Goal: Task Accomplishment & Management: Use online tool/utility

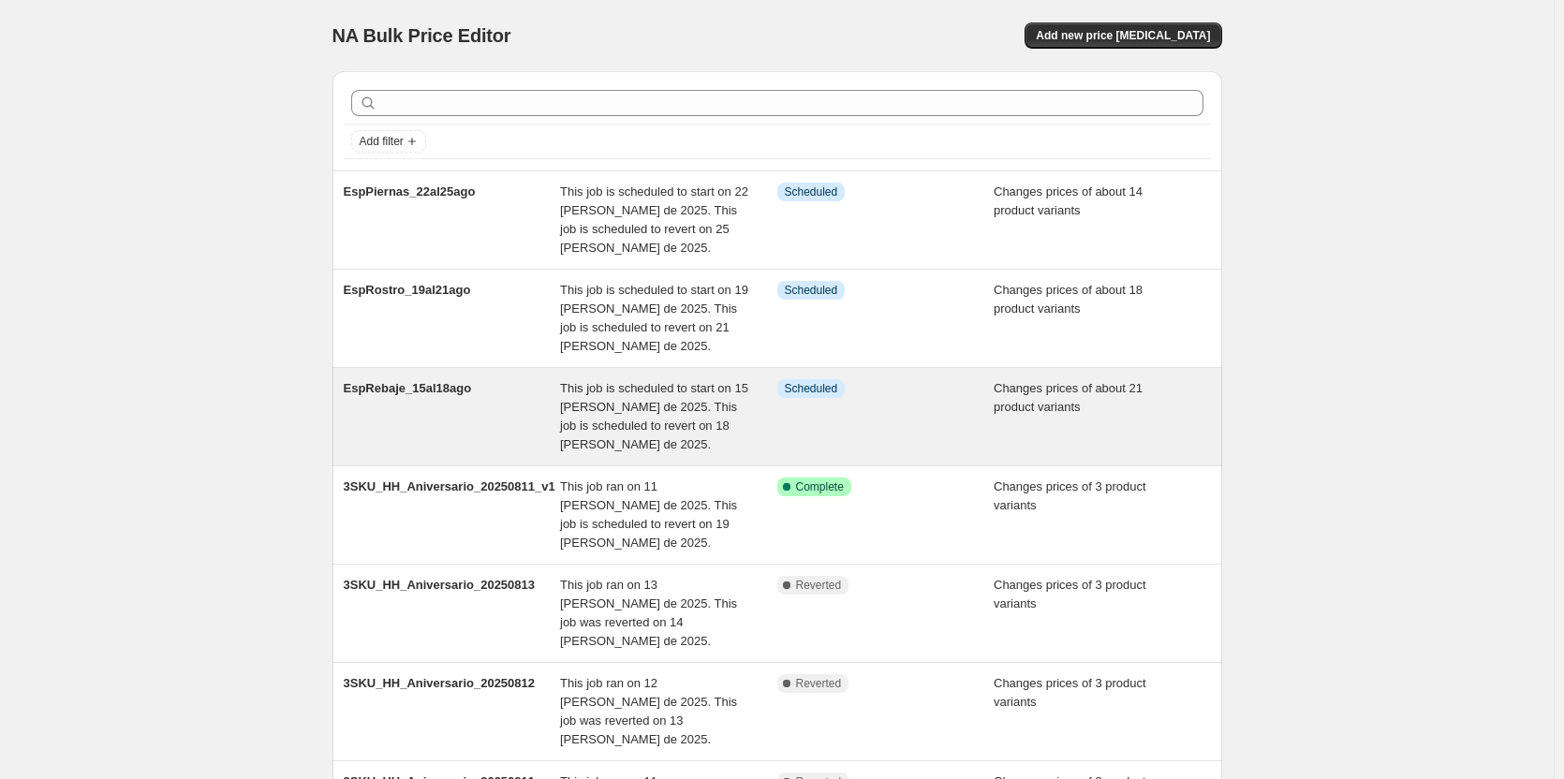
click at [523, 414] on div "EspRebaje_15al18ago" at bounding box center [452, 416] width 217 height 75
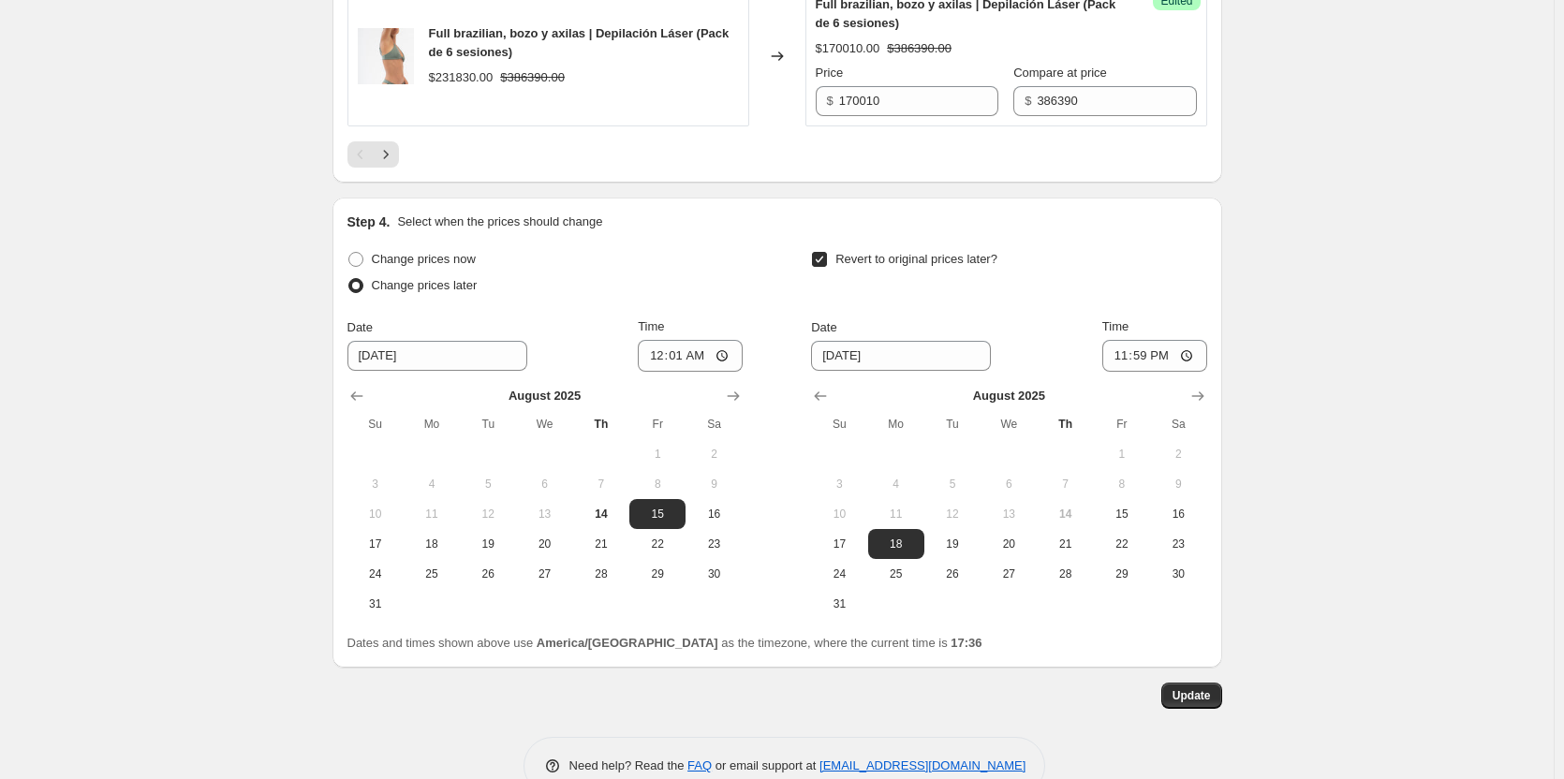
scroll to position [3627, 0]
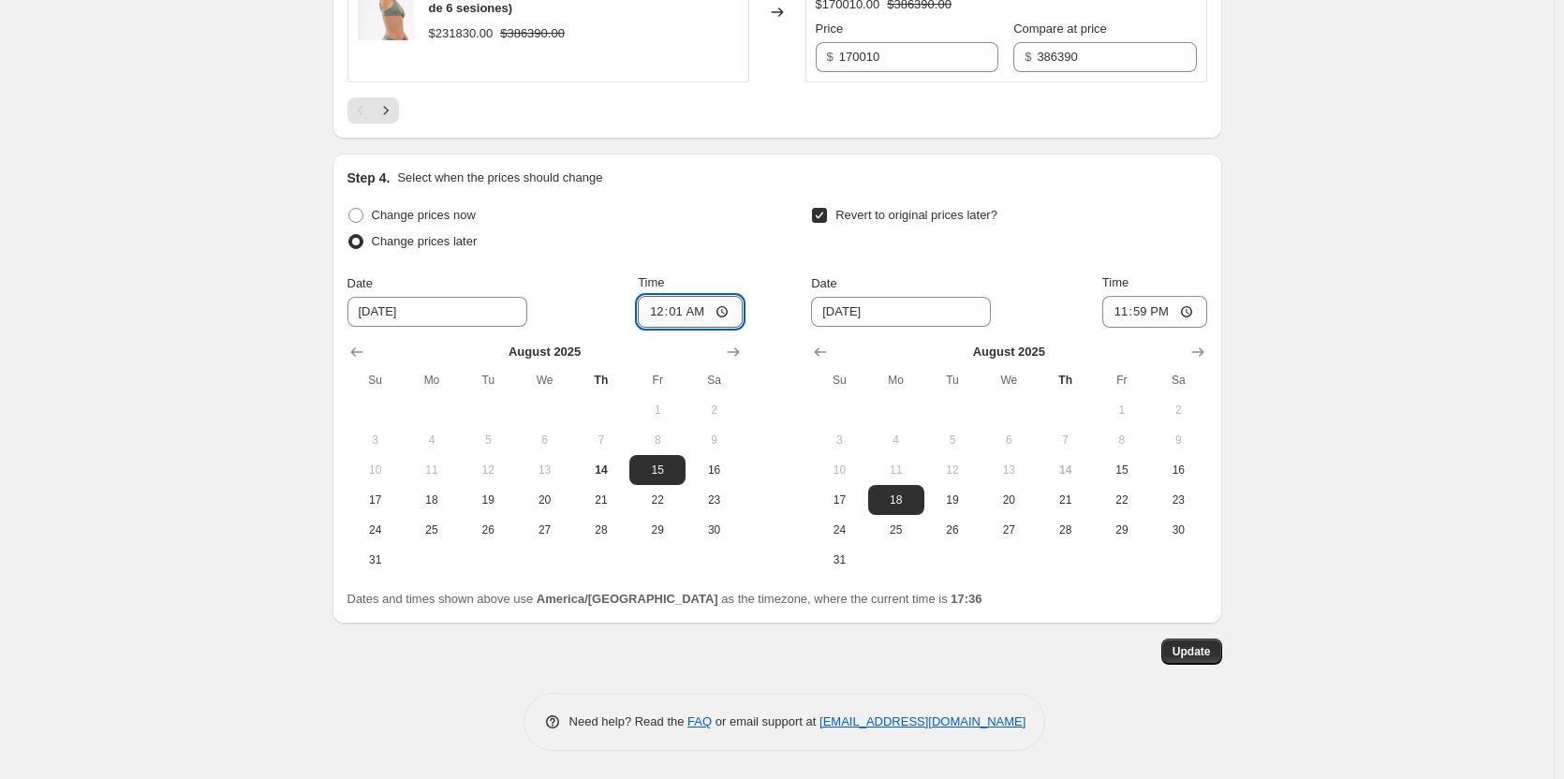
click at [677, 312] on input "00:01" at bounding box center [690, 312] width 105 height 32
type input "09:00"
drag, startPoint x: 135, startPoint y: 434, endPoint x: 172, endPoint y: 446, distance: 39.1
click at [1218, 658] on button "Update" at bounding box center [1191, 652] width 61 height 26
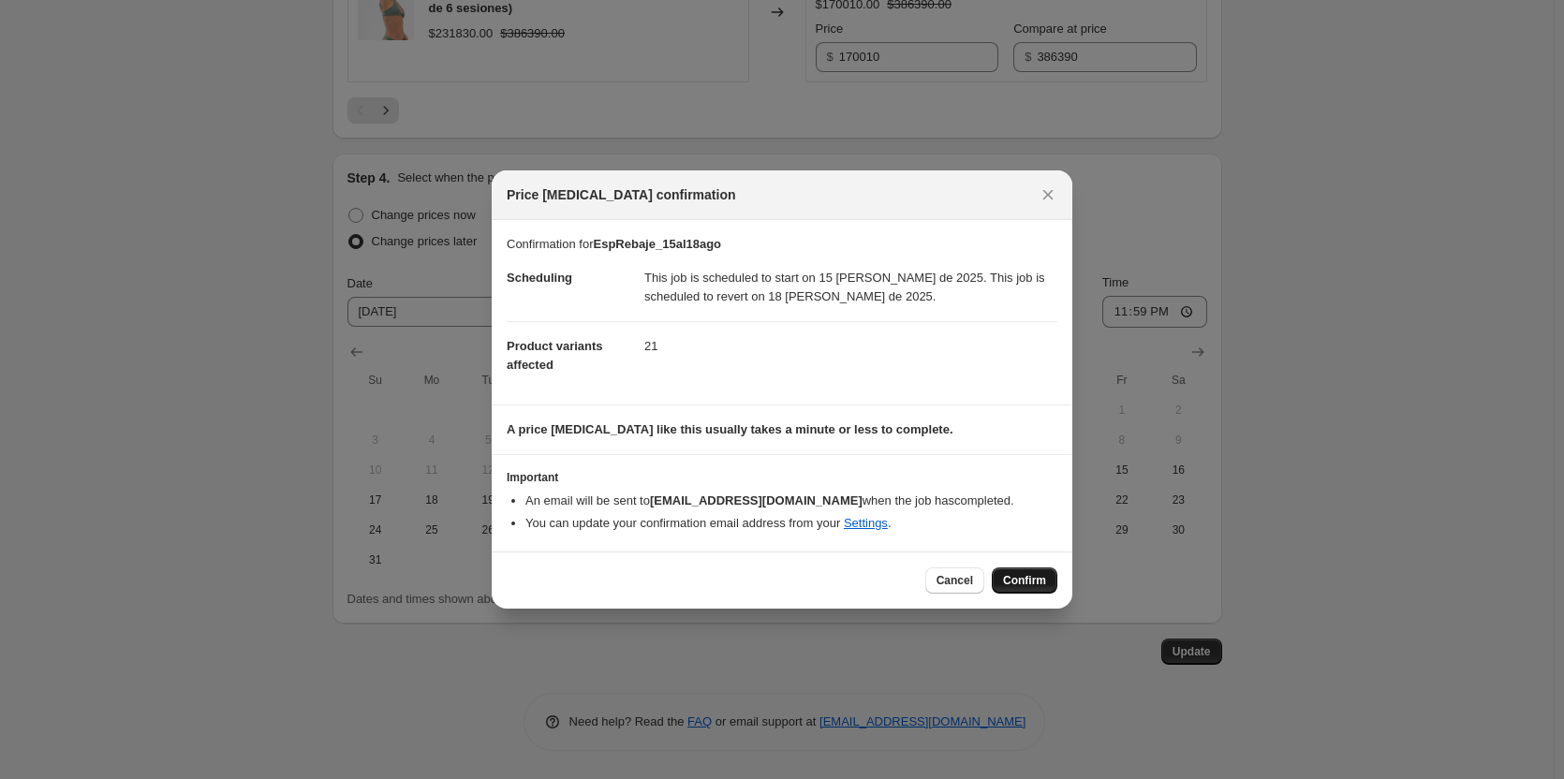
click at [1006, 580] on span "Confirm" at bounding box center [1024, 580] width 43 height 15
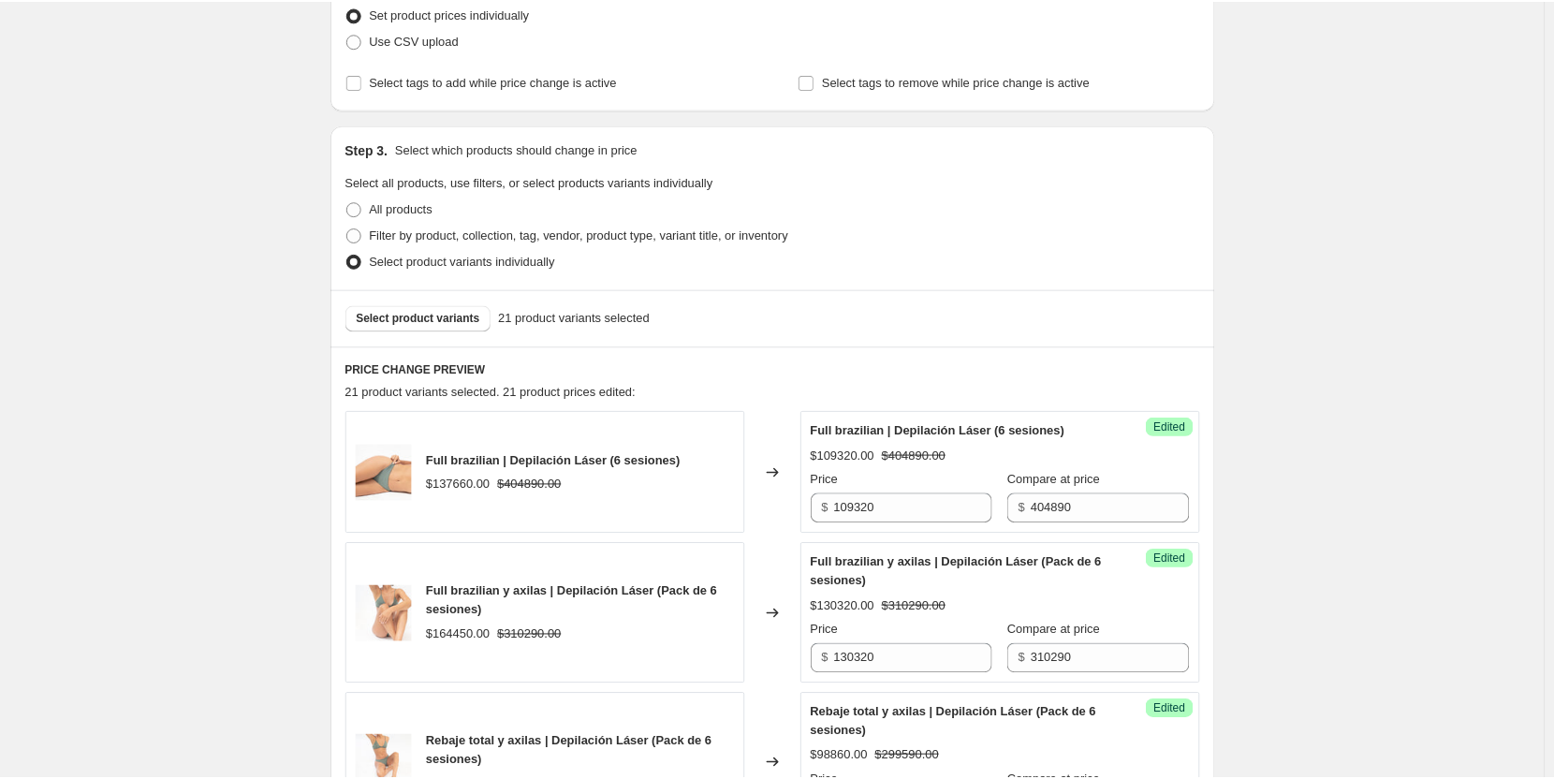
scroll to position [194, 0]
